Goal: Register for event/course

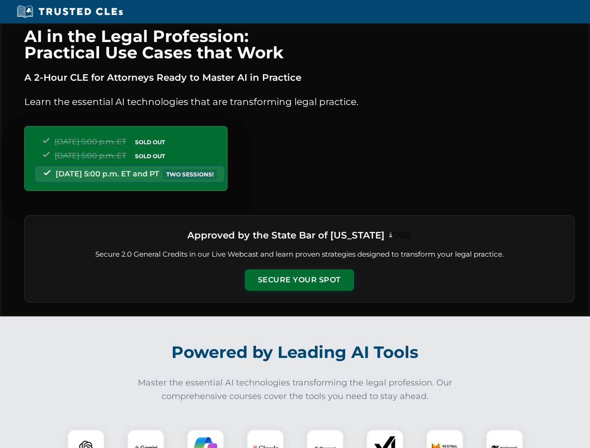
click at [299, 280] on button "Secure Your Spot" at bounding box center [299, 279] width 109 height 21
